Goal: Communication & Community: Connect with others

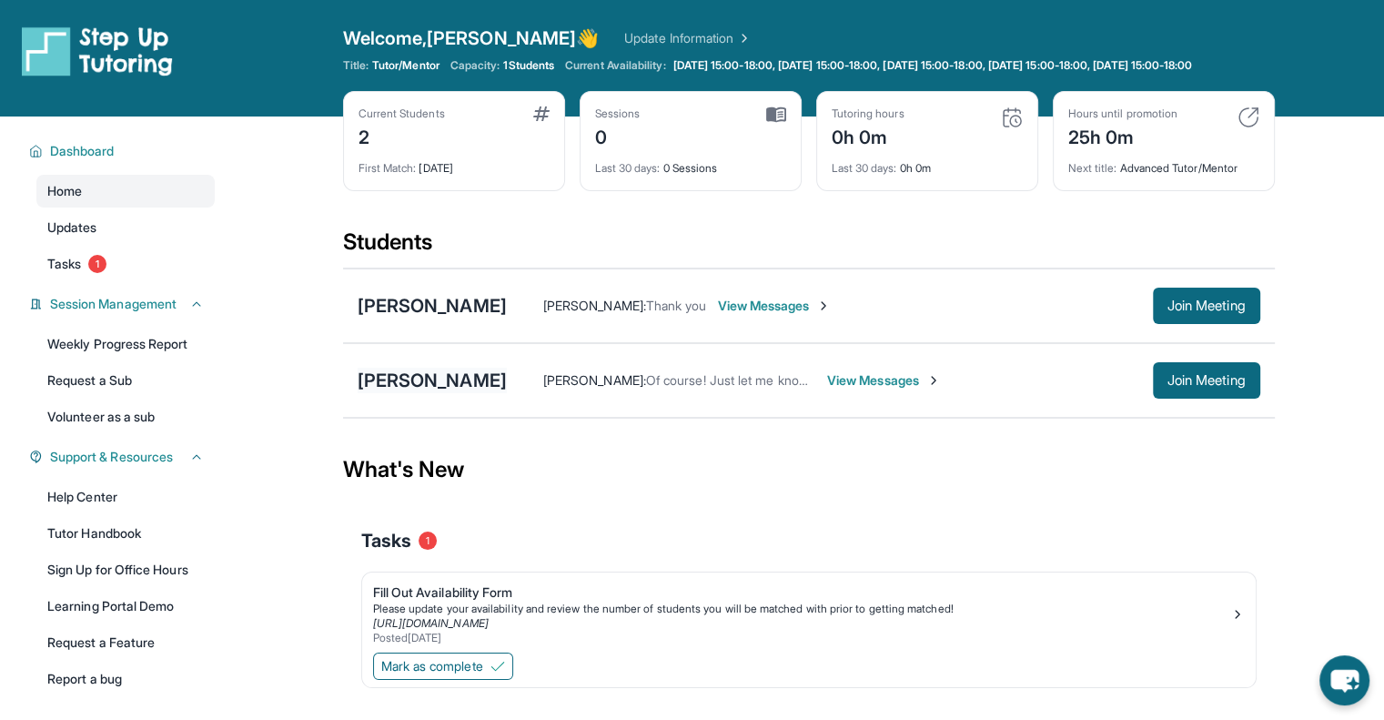
click at [419, 389] on div "[PERSON_NAME]" at bounding box center [432, 380] width 149 height 25
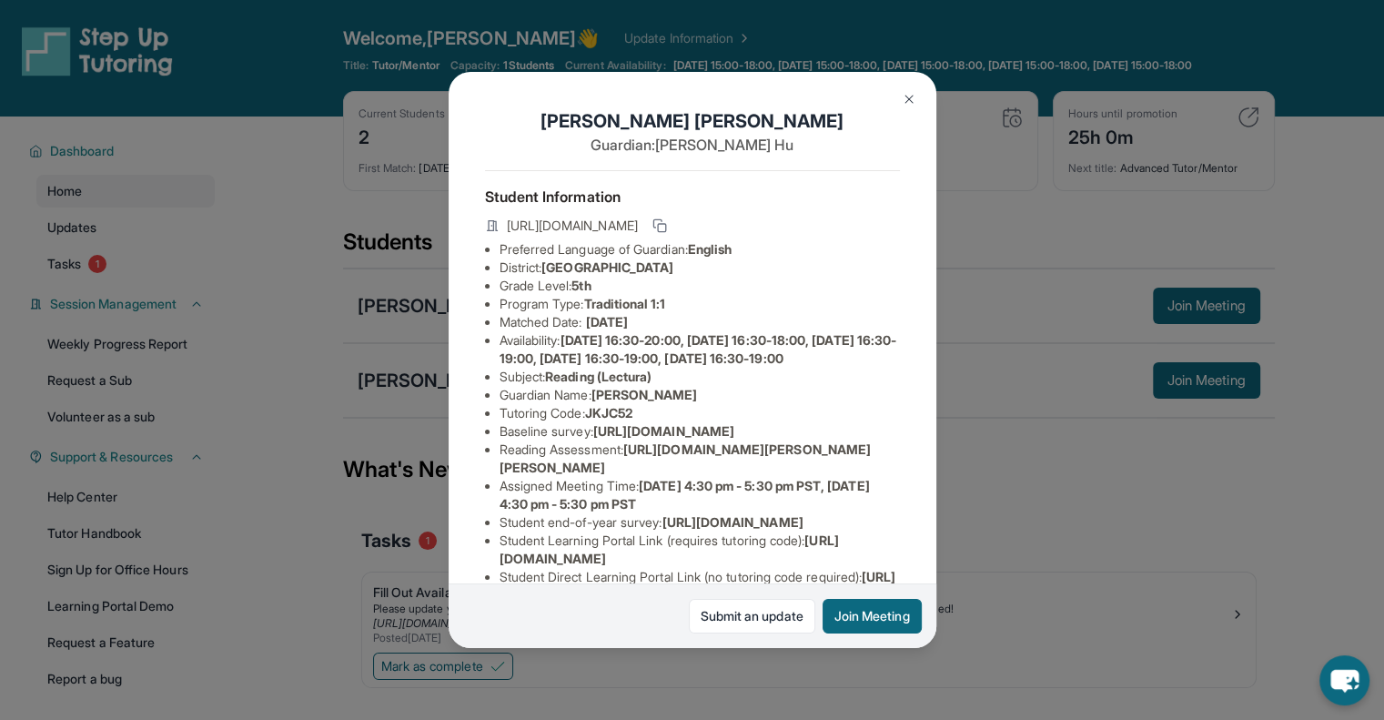
scroll to position [254, 0]
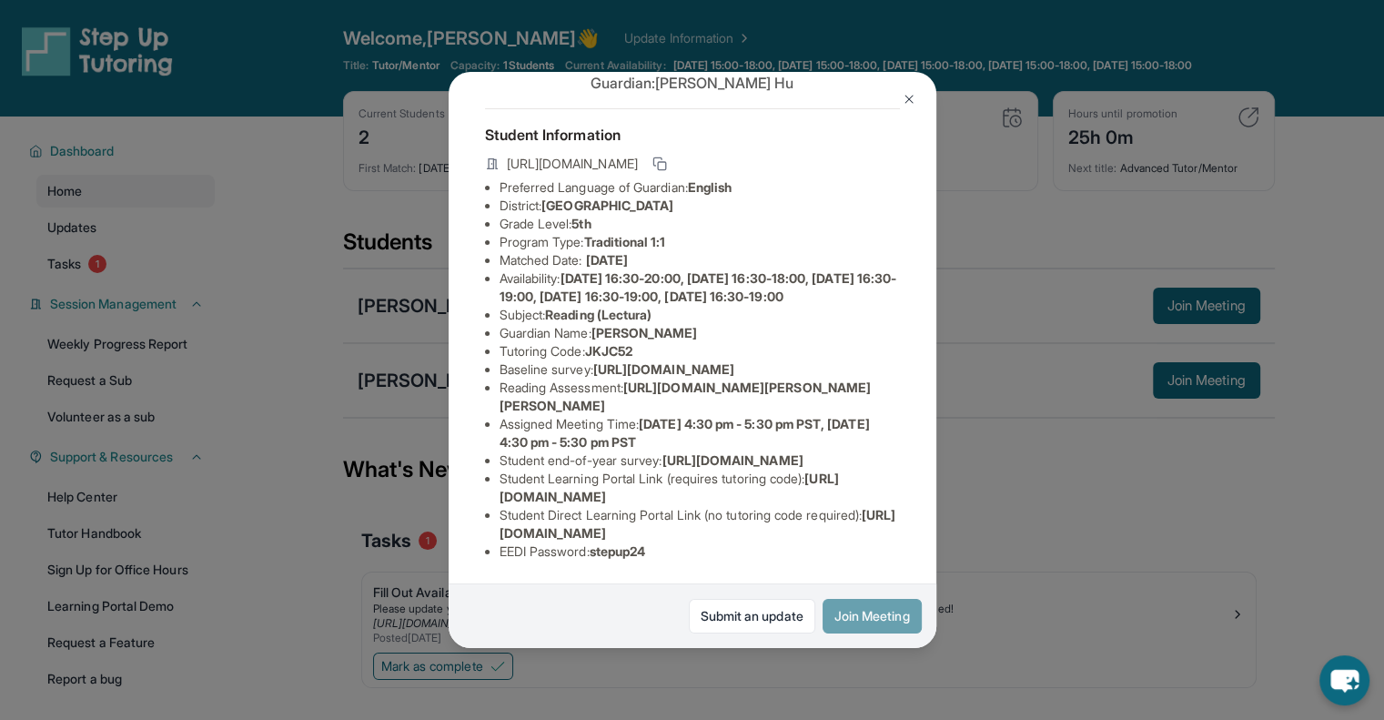
click at [853, 611] on button "Join Meeting" at bounding box center [872, 616] width 99 height 35
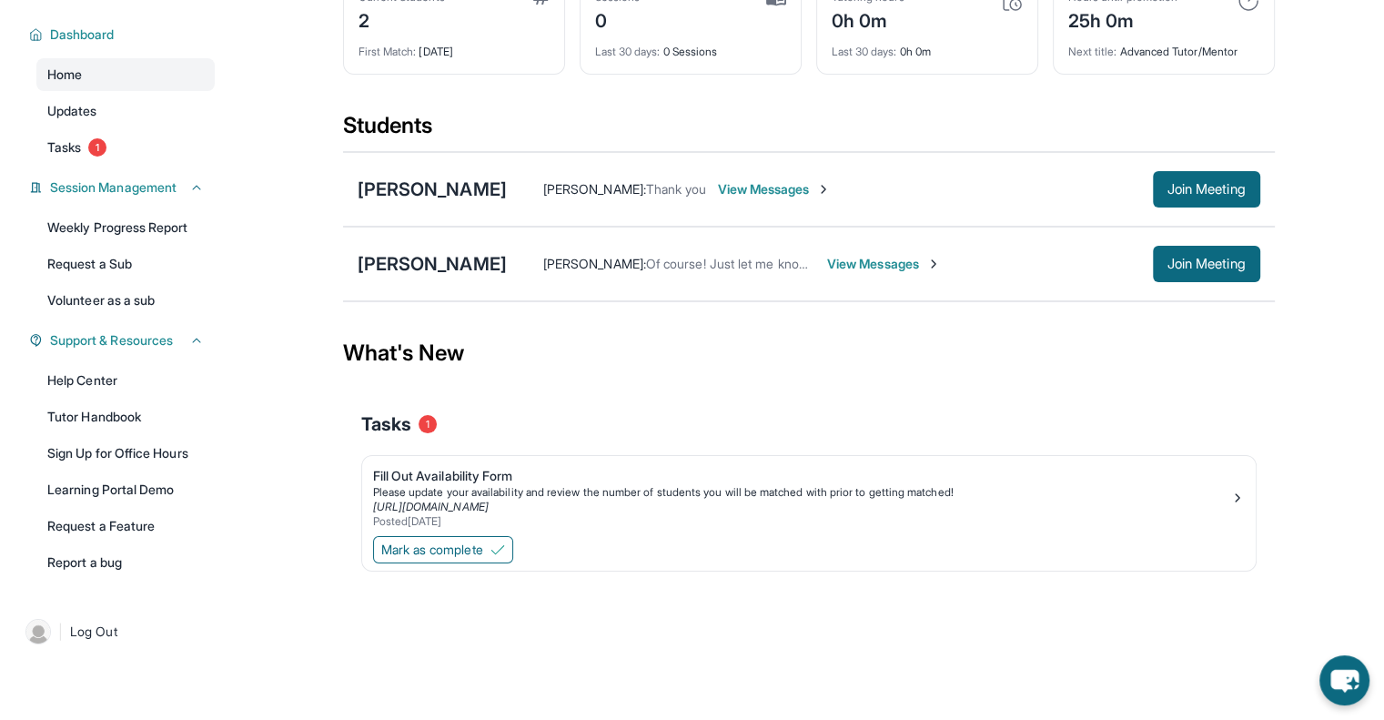
scroll to position [129, 0]
click at [877, 258] on span "View Messages" at bounding box center [884, 264] width 114 height 18
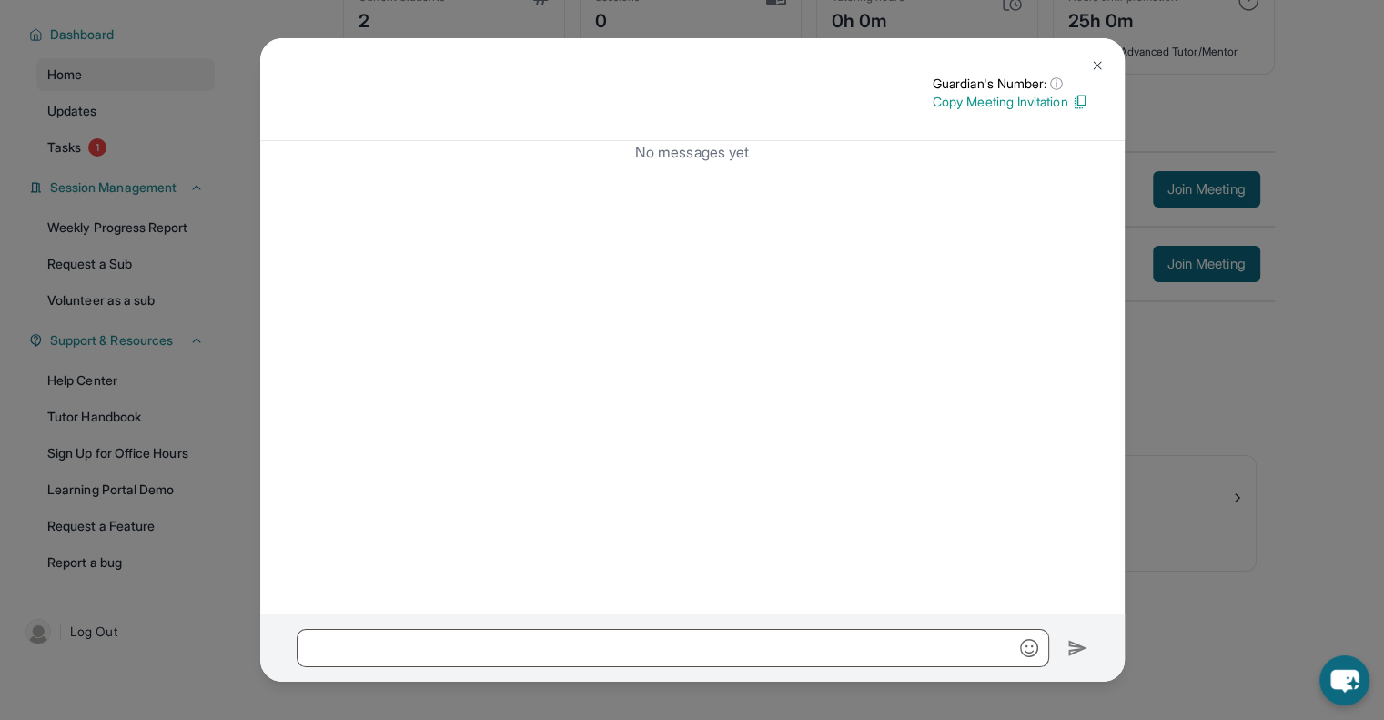
click at [1098, 62] on img at bounding box center [1097, 65] width 15 height 15
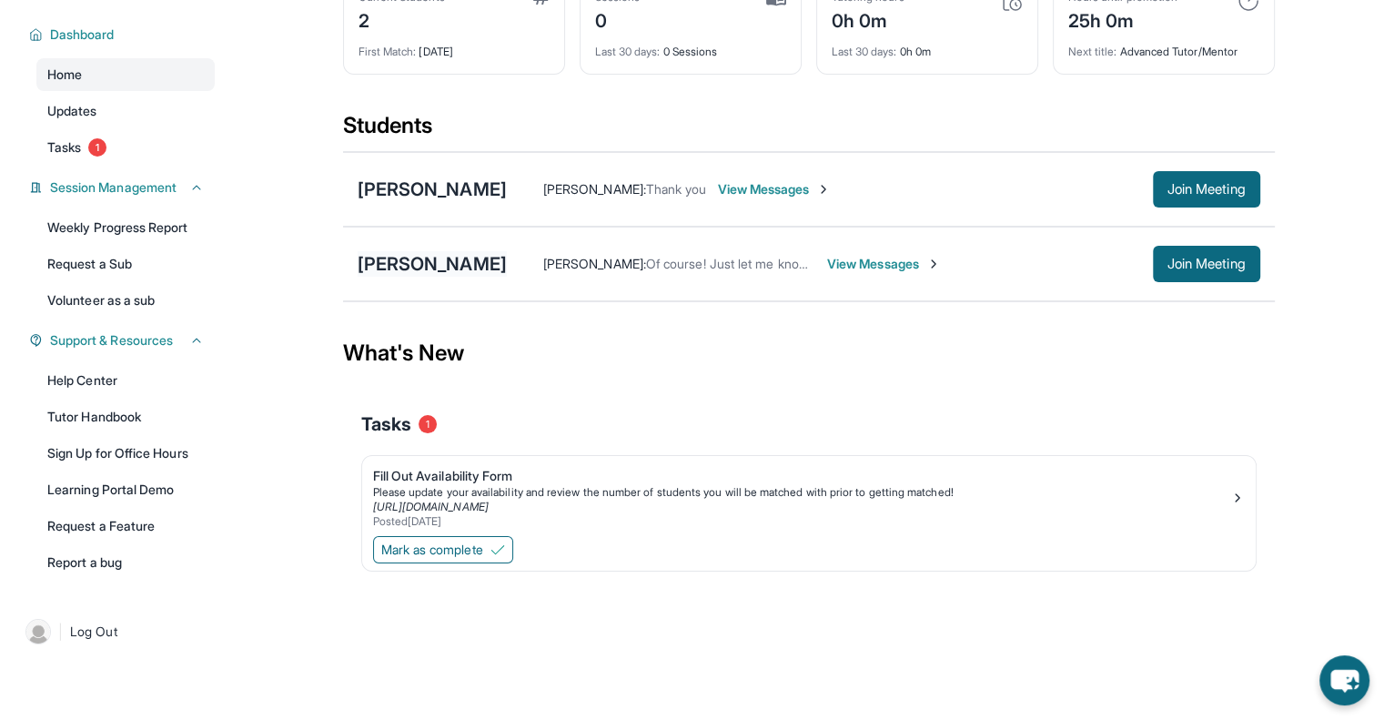
click at [437, 268] on div "[PERSON_NAME]" at bounding box center [432, 263] width 149 height 25
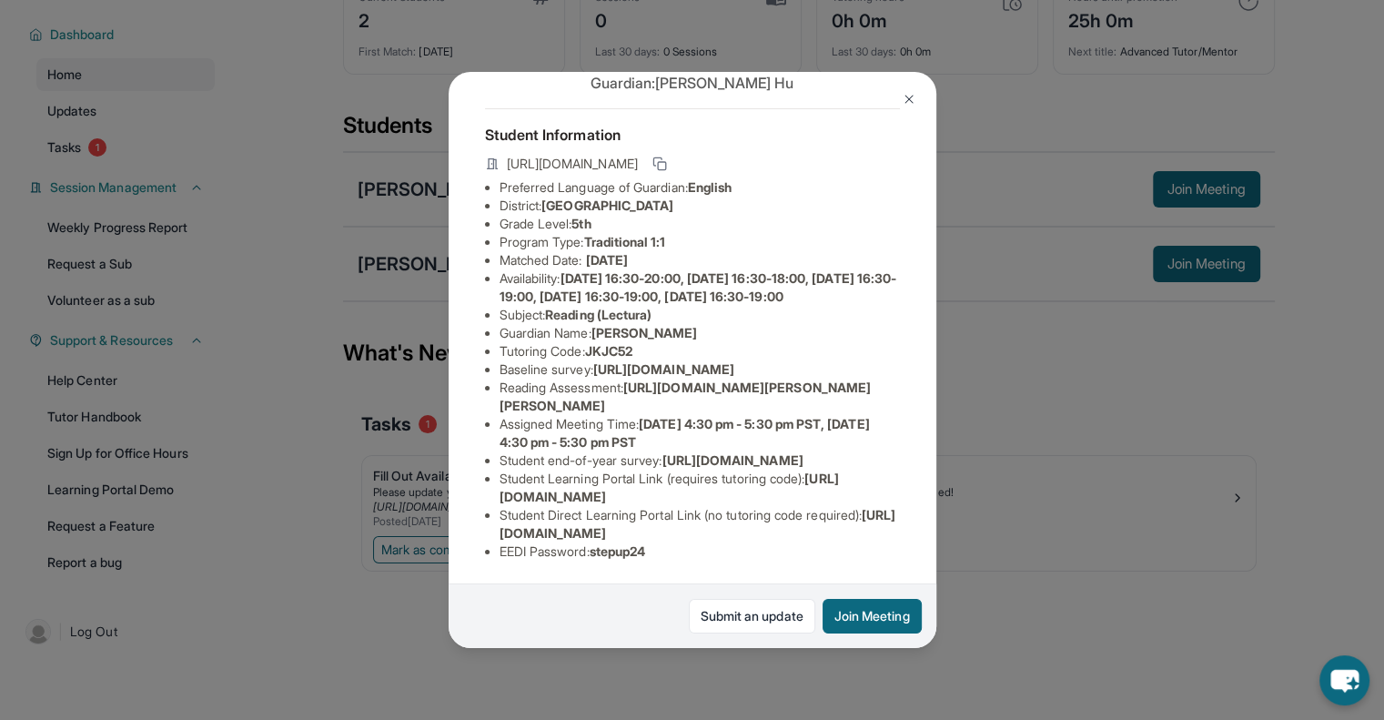
scroll to position [167, 0]
click at [905, 94] on img at bounding box center [909, 99] width 15 height 15
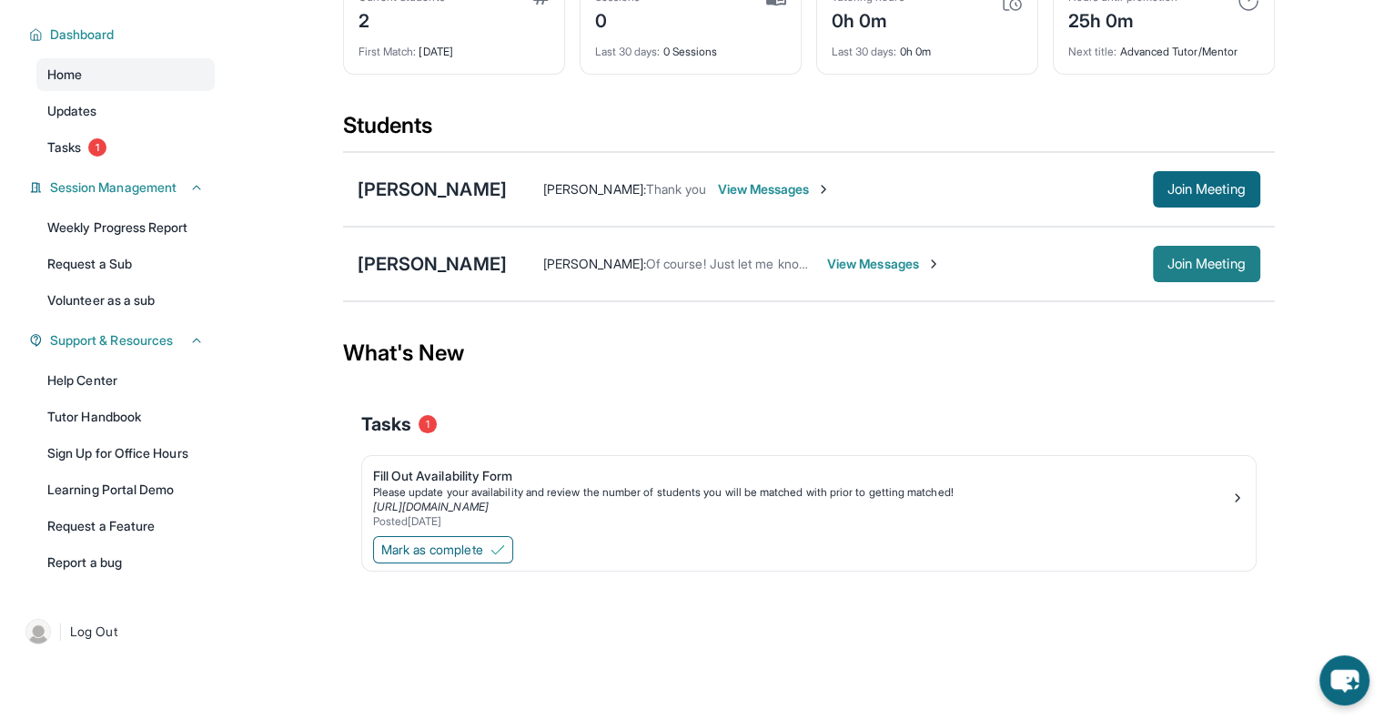
click at [1172, 269] on span "Join Meeting" at bounding box center [1206, 263] width 78 height 11
click at [441, 279] on div "[PERSON_NAME] [PERSON_NAME] : Of course! Just let me know if you have any other…" at bounding box center [809, 264] width 932 height 75
click at [427, 260] on div "[PERSON_NAME]" at bounding box center [432, 263] width 149 height 25
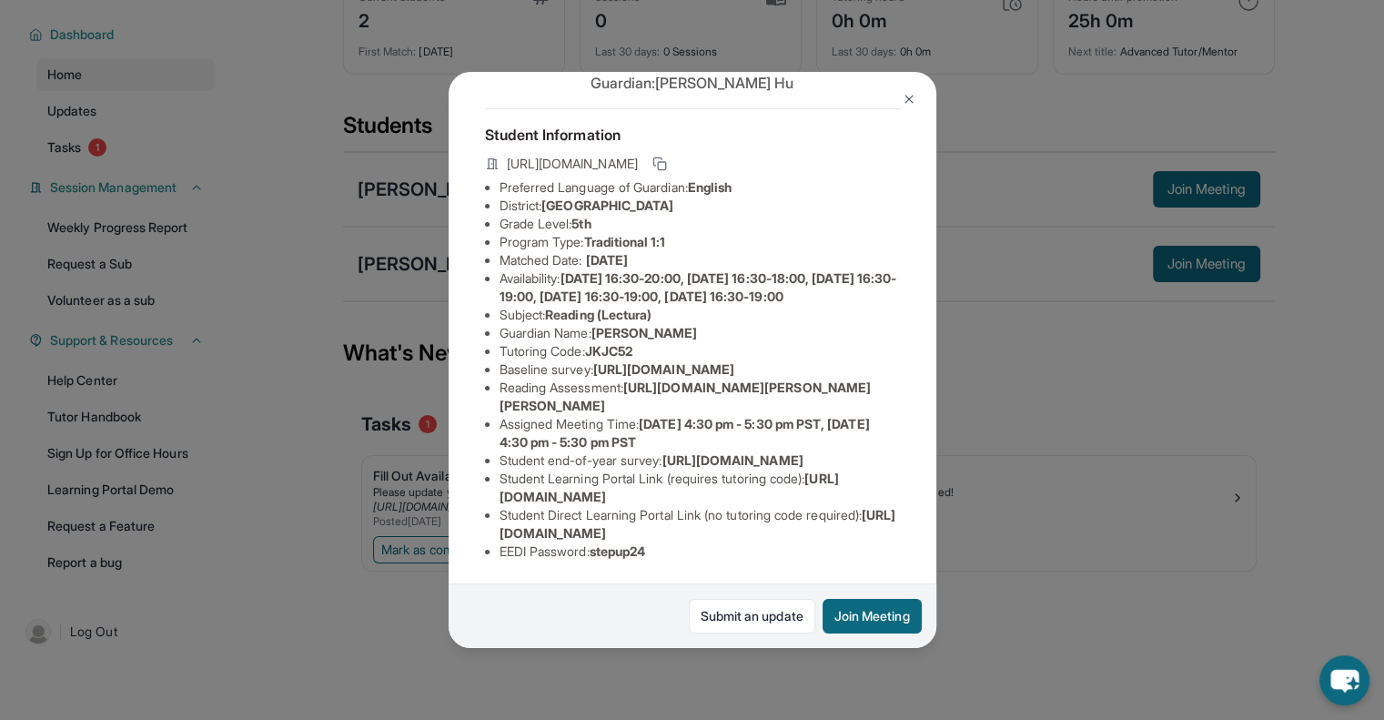
scroll to position [210, 0]
drag, startPoint x: 630, startPoint y: 325, endPoint x: 665, endPoint y: 338, distance: 37.7
click at [665, 379] on li "Reading Assessment : [URL][DOMAIN_NAME][PERSON_NAME][PERSON_NAME]" at bounding box center [700, 397] width 400 height 36
copy li "[URL][DOMAIN_NAME]"
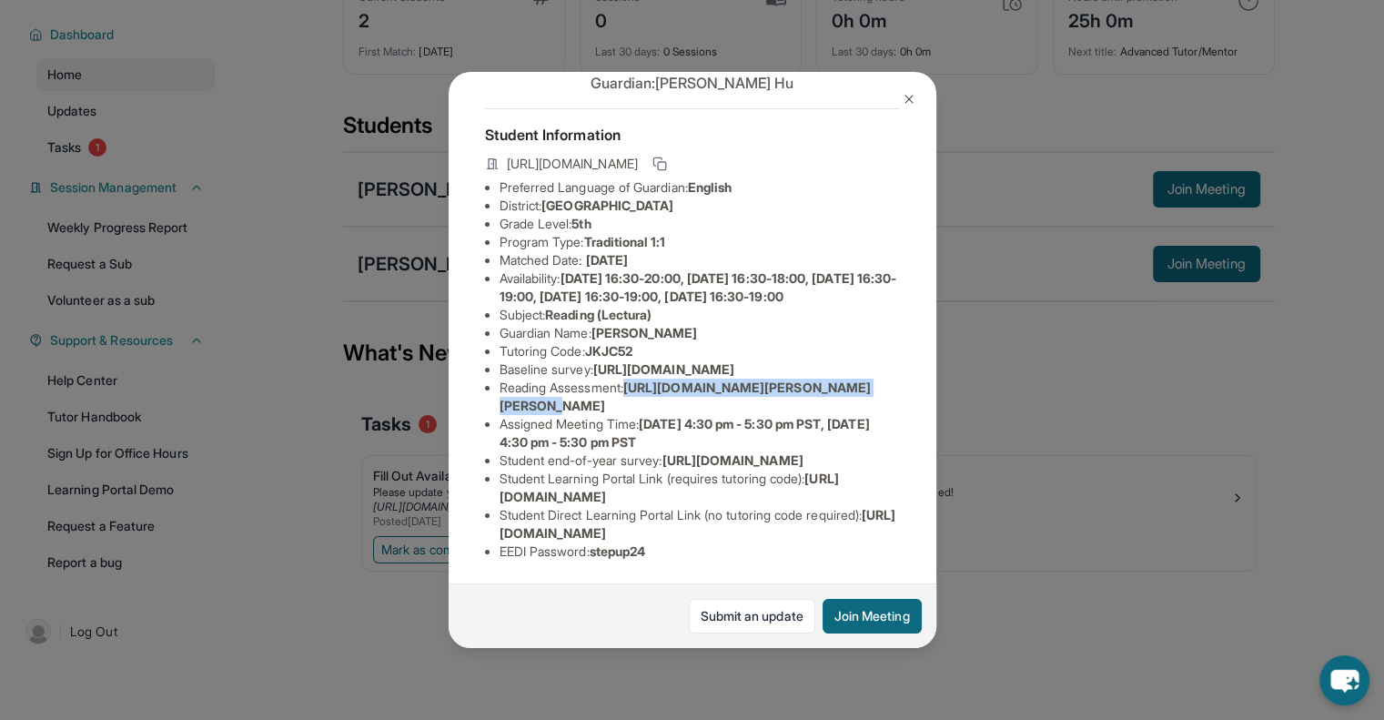
click at [903, 101] on img at bounding box center [909, 99] width 15 height 15
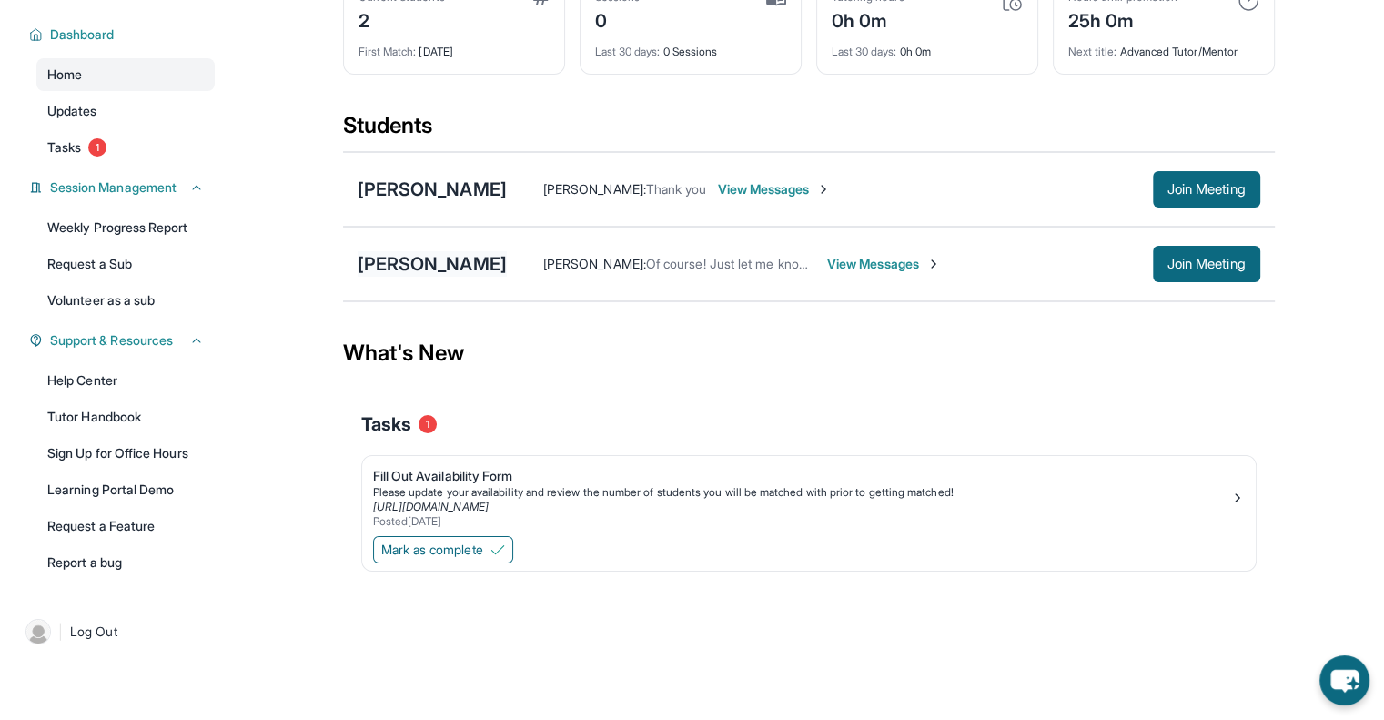
click at [466, 266] on div "[PERSON_NAME]" at bounding box center [432, 263] width 149 height 25
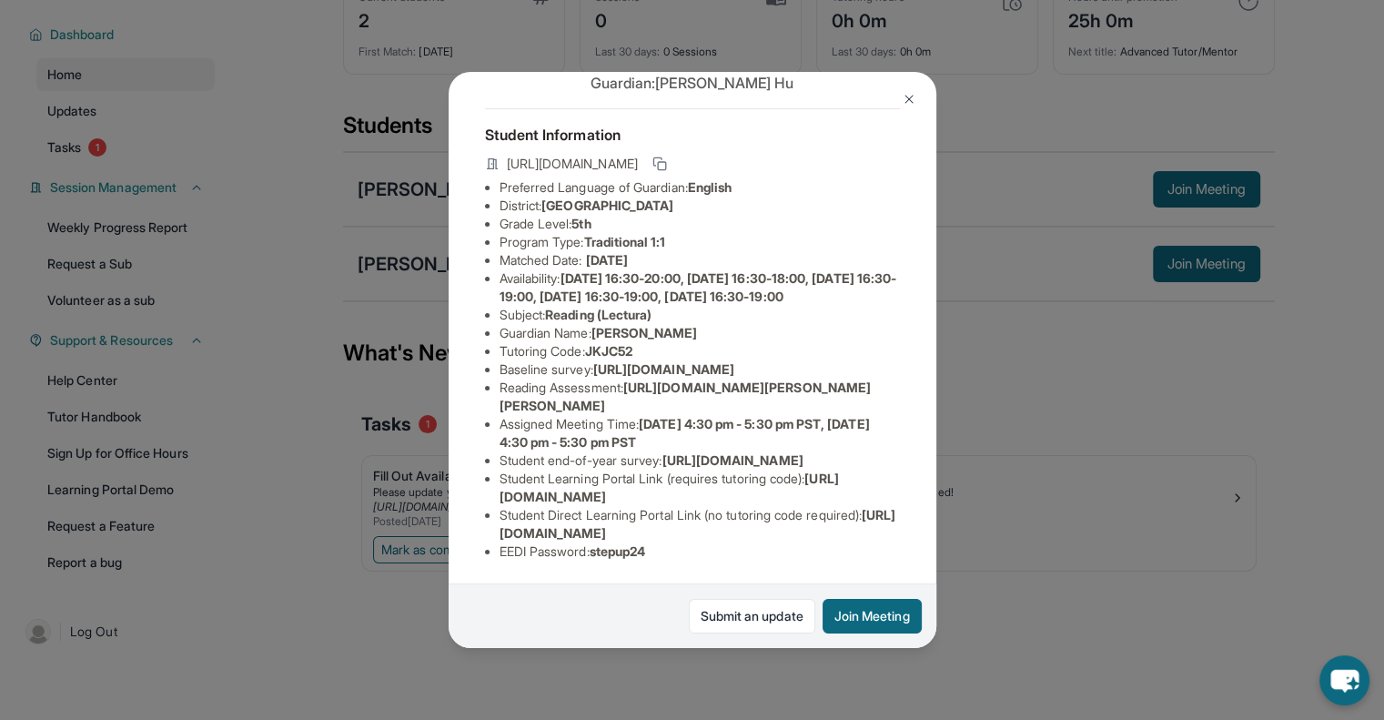
scroll to position [196, 0]
click at [593, 361] on span "[URL][DOMAIN_NAME]" at bounding box center [663, 368] width 141 height 15
click at [877, 624] on button "Join Meeting" at bounding box center [872, 616] width 99 height 35
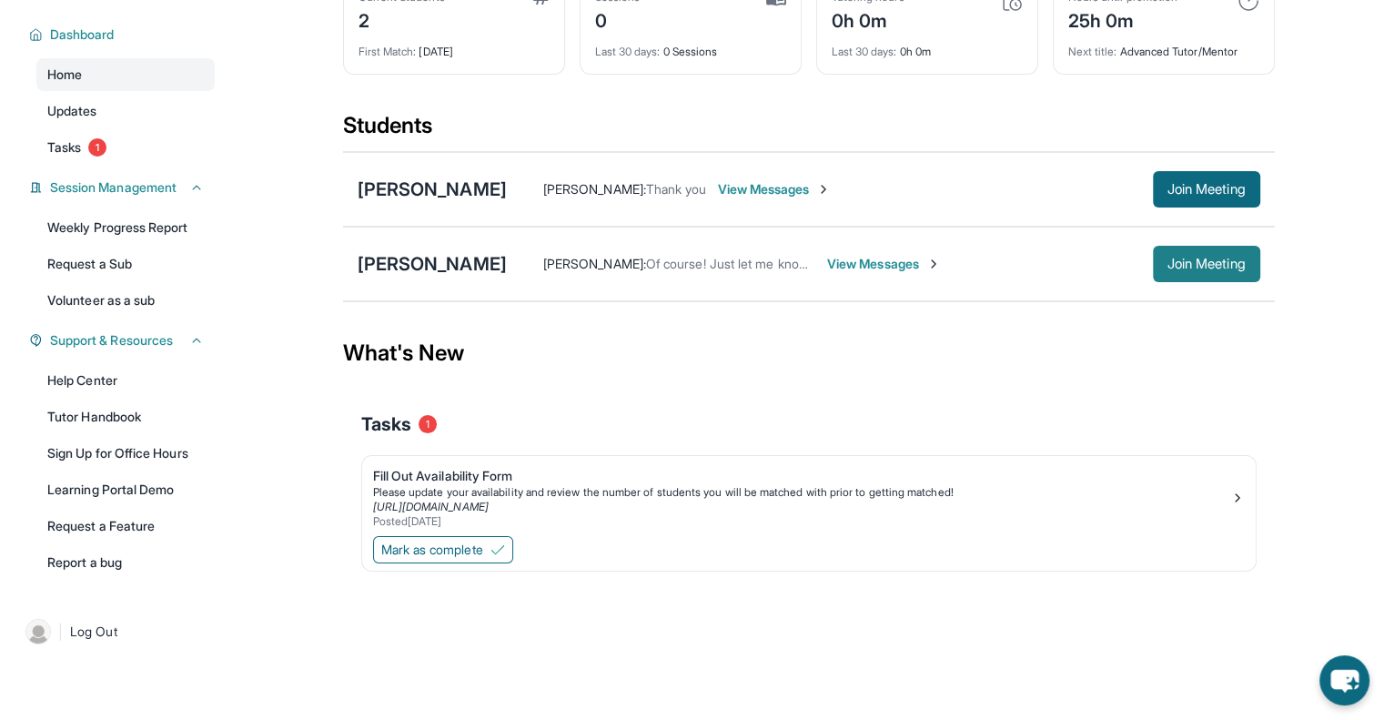
click at [1198, 258] on span "Join Meeting" at bounding box center [1206, 263] width 78 height 11
click at [418, 259] on div "[PERSON_NAME]" at bounding box center [432, 263] width 149 height 25
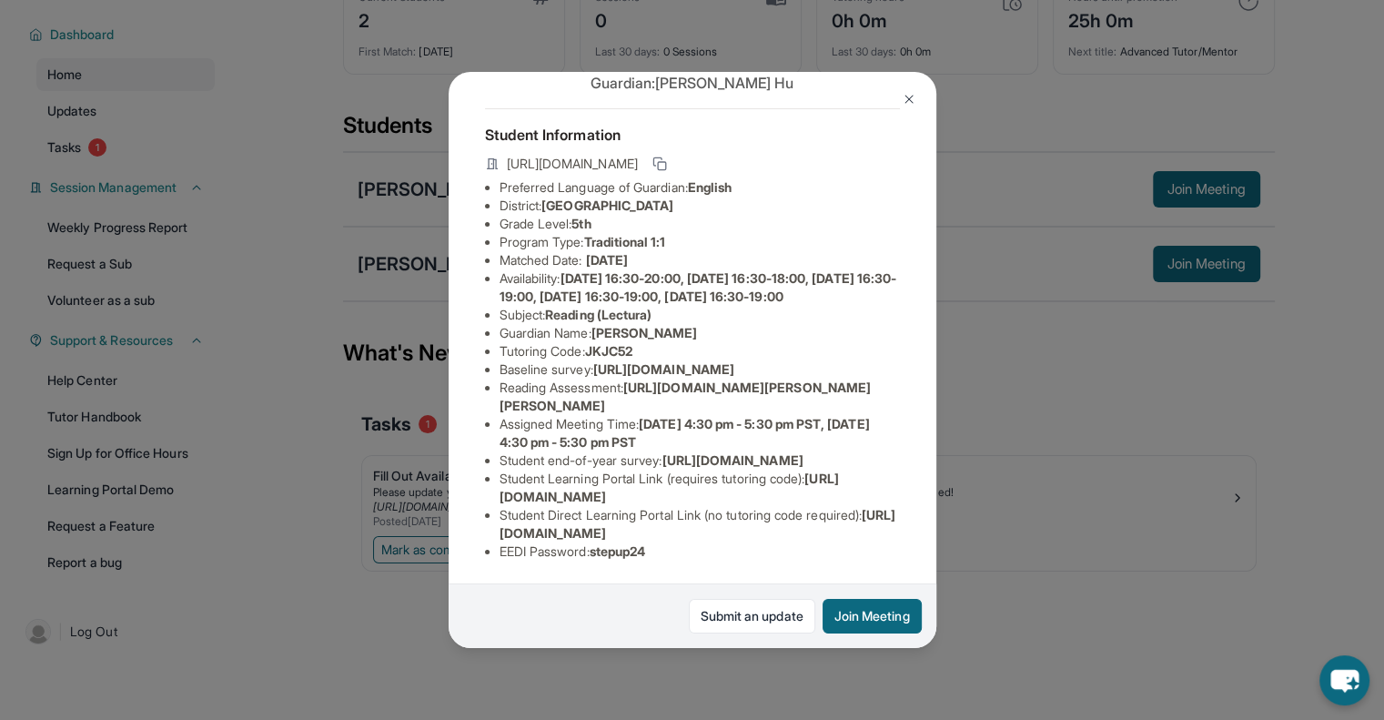
scroll to position [149, 664]
drag, startPoint x: 498, startPoint y: 326, endPoint x: 858, endPoint y: 369, distance: 363.0
click at [858, 369] on div "[PERSON_NAME] Guardian: [PERSON_NAME] Student Information [URL][DOMAIN_NAME] Pr…" at bounding box center [693, 360] width 488 height 576
copy span "[URL][DOMAIN_NAME]"
